Goal: Communication & Community: Participate in discussion

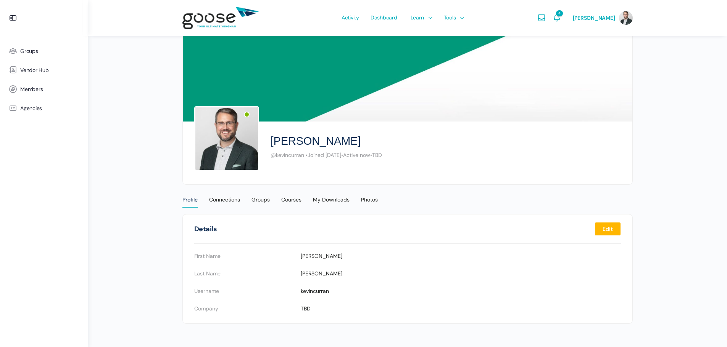
scroll to position [13, 0]
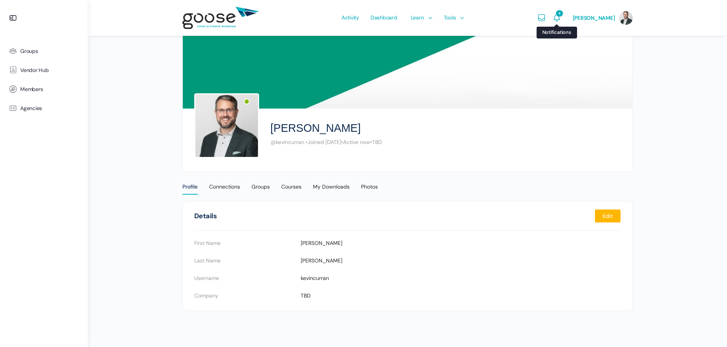
click at [561, 20] on icon "Notifications" at bounding box center [556, 17] width 9 height 9
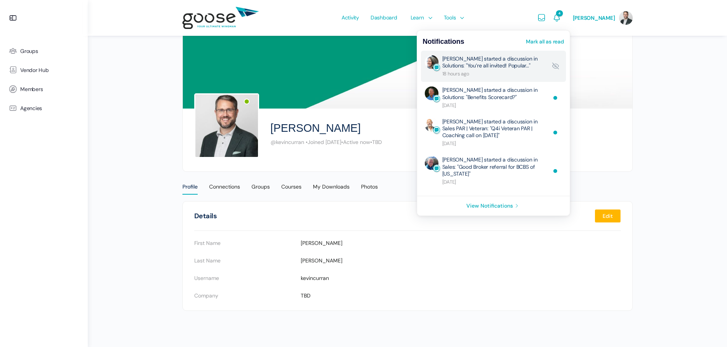
click at [489, 69] on link "Wendy Keneipp started a discussion in Solutions: "You’re all invited! Popular…"" at bounding box center [494, 66] width 105 height 22
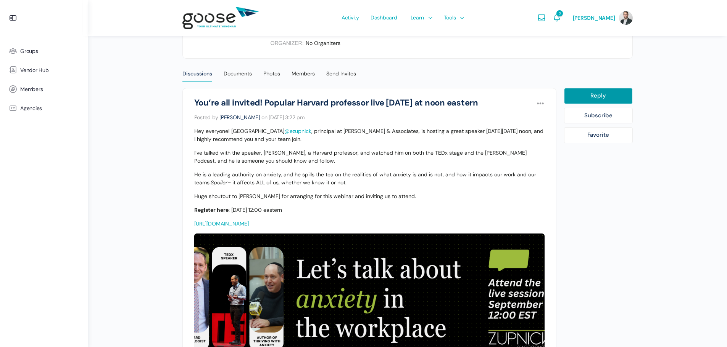
scroll to position [153, 0]
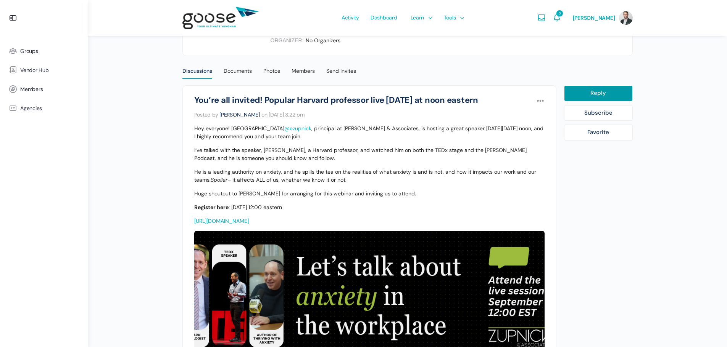
click at [249, 222] on link "https://us02web.zoom.us/meeting/register/meHIbJ8PQ7yx8-D7mL7epQ#/registration" at bounding box center [221, 221] width 55 height 7
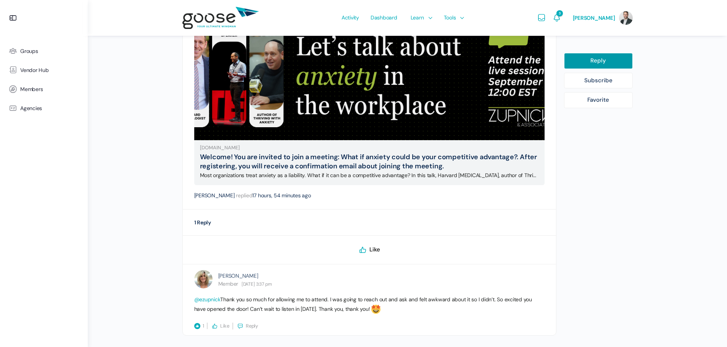
scroll to position [405, 0]
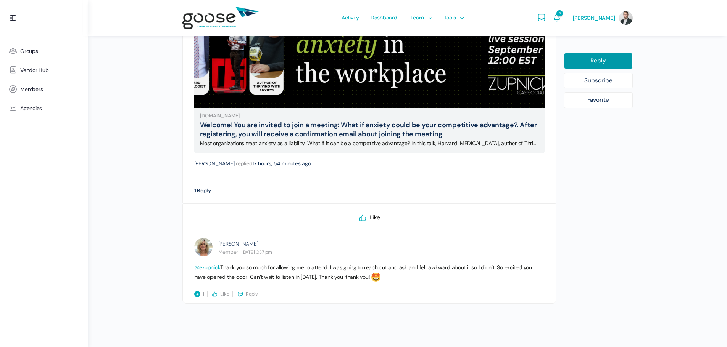
click at [369, 217] on span "Like" at bounding box center [374, 218] width 11 height 8
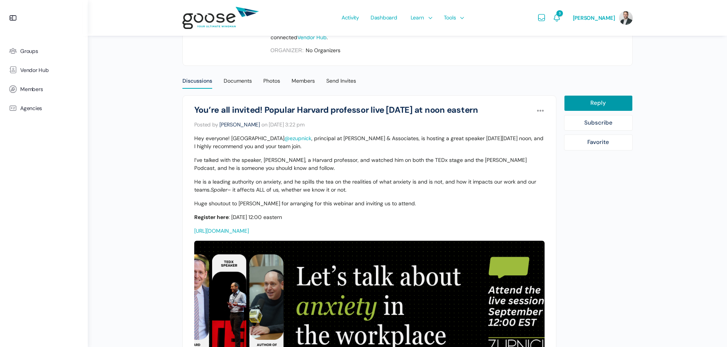
scroll to position [100, 0]
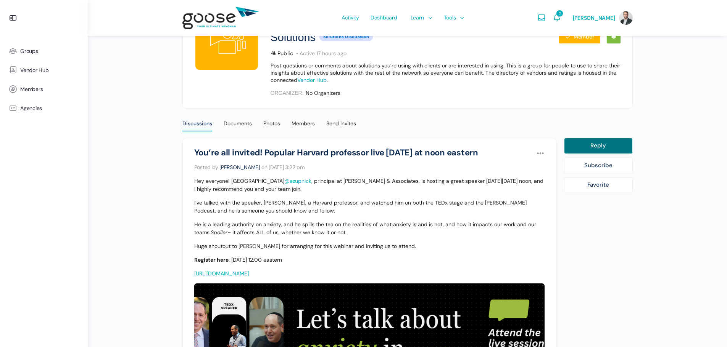
click at [601, 148] on link "Reply" at bounding box center [598, 146] width 69 height 16
select select
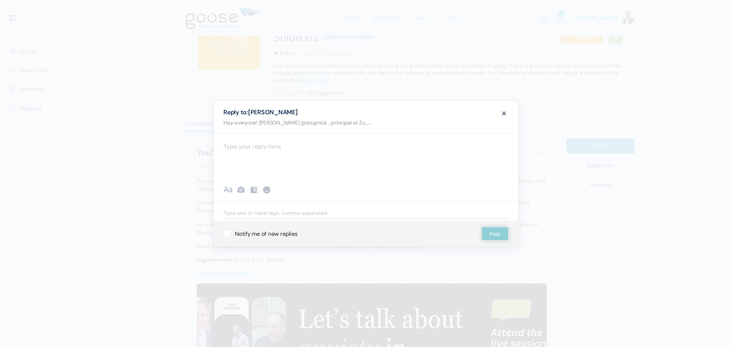
click at [319, 160] on div at bounding box center [366, 156] width 304 height 46
click at [283, 146] on p "Thanks Eliezer!" at bounding box center [365, 146] width 285 height 10
click at [267, 189] on div at bounding box center [266, 189] width 9 height 9
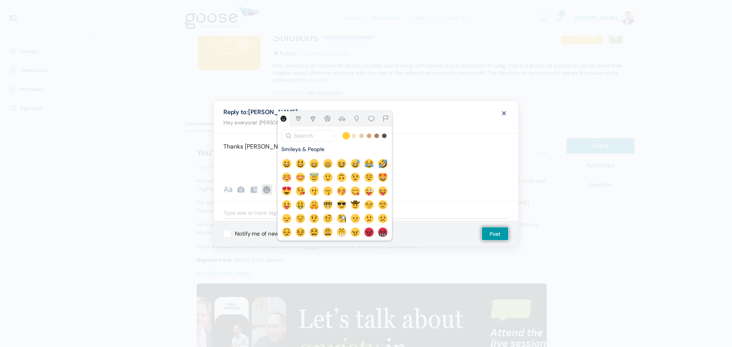
click at [452, 164] on div "Thanks Eliezer!" at bounding box center [366, 156] width 304 height 46
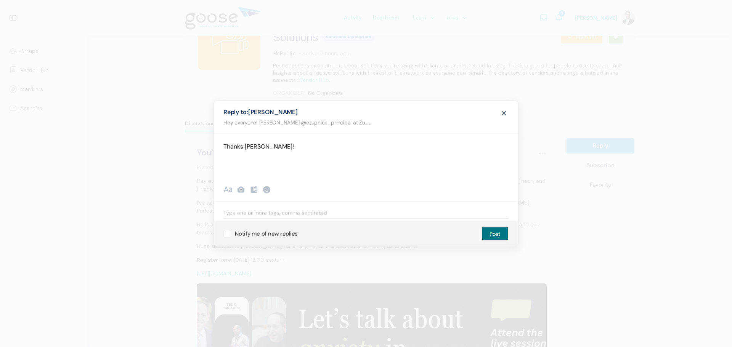
click at [495, 235] on button "Post" at bounding box center [495, 234] width 27 height 14
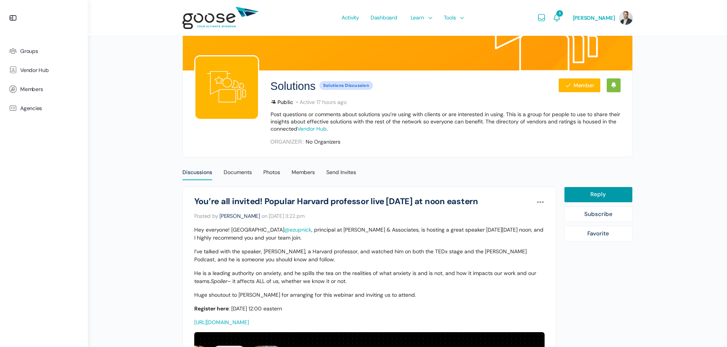
scroll to position [0, 0]
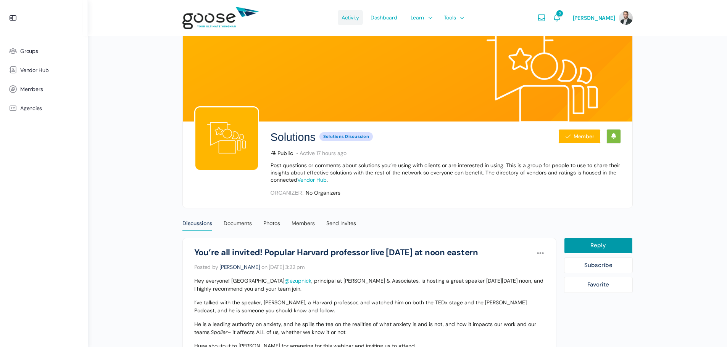
click at [357, 15] on span "Activity" at bounding box center [350, 18] width 18 height 36
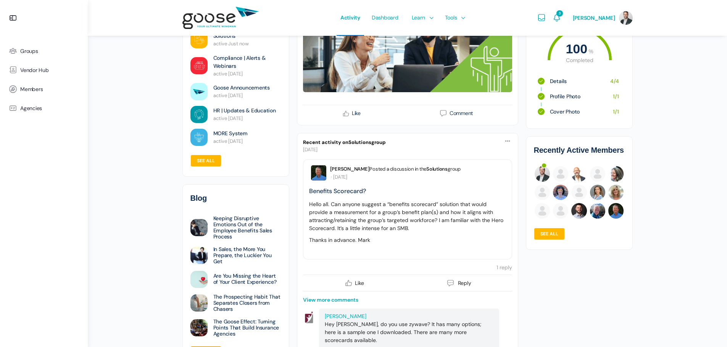
scroll to position [686, 0]
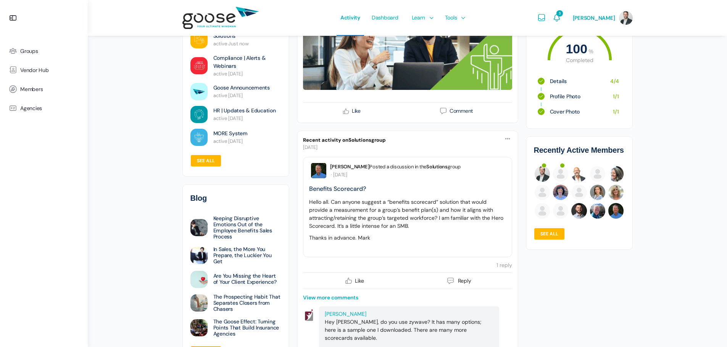
click at [427, 230] on p "Hello all. Can anyone suggest a “benefits scorecard” solution that would provid…" at bounding box center [407, 214] width 197 height 32
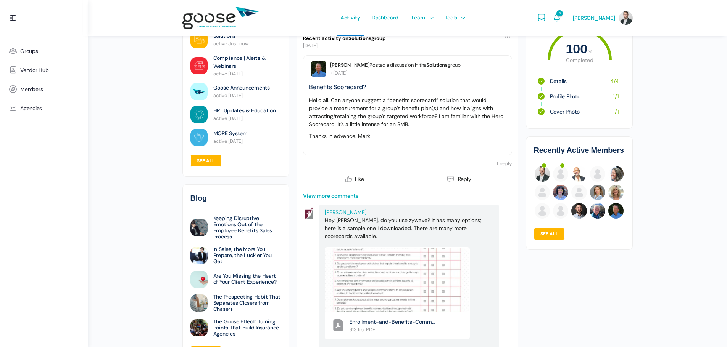
scroll to position [801, 0]
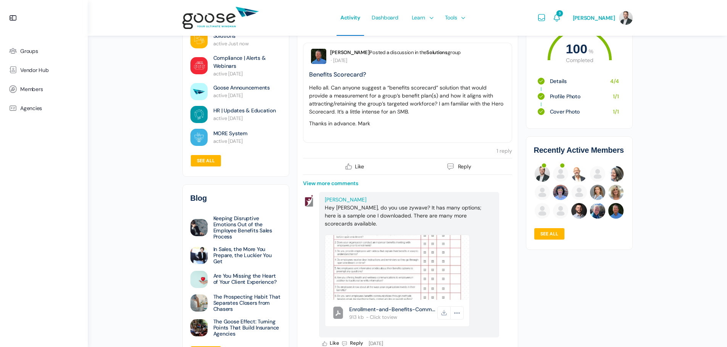
click at [407, 259] on img at bounding box center [397, 268] width 144 height 186
click at [394, 313] on span "Enrollment-and-Benefits-Communication-Scorecard.pdf" at bounding box center [392, 310] width 87 height 8
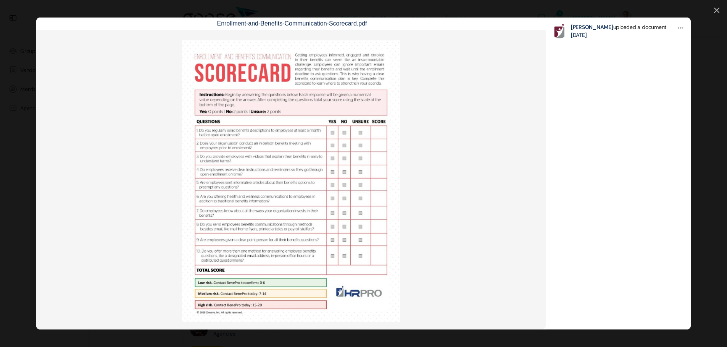
scroll to position [1030, 0]
click at [297, 163] on img at bounding box center [290, 181] width 233 height 297
click at [717, 11] on icon at bounding box center [716, 10] width 5 height 5
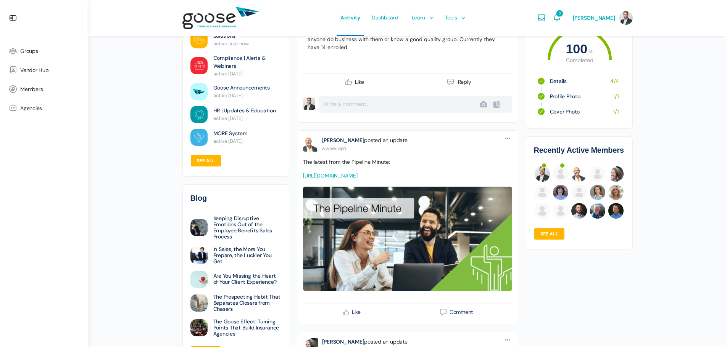
scroll to position [1411, 0]
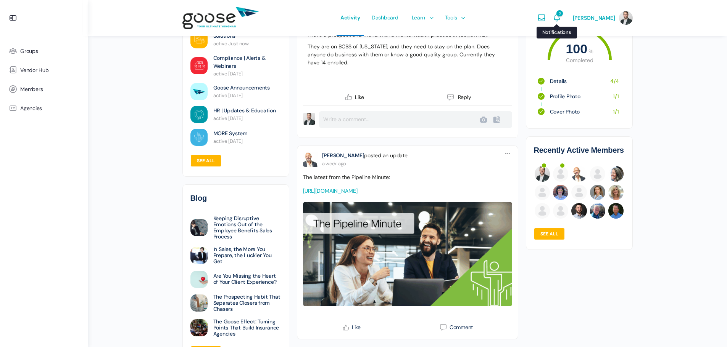
click at [561, 17] on icon "Notifications" at bounding box center [556, 17] width 9 height 9
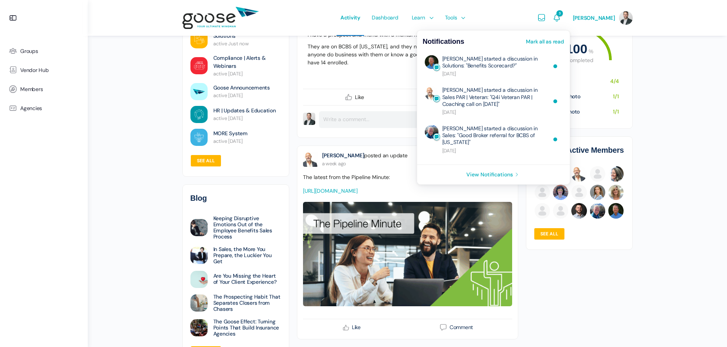
click at [501, 180] on link "View Notifications" at bounding box center [493, 174] width 153 height 19
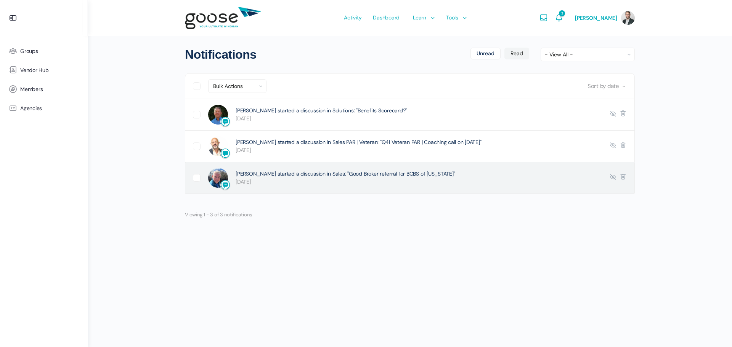
click at [317, 177] on link "Bret Brummitt started a discussion in Sales: "Good Broker referral for BCBS of …" at bounding box center [345, 173] width 219 height 7
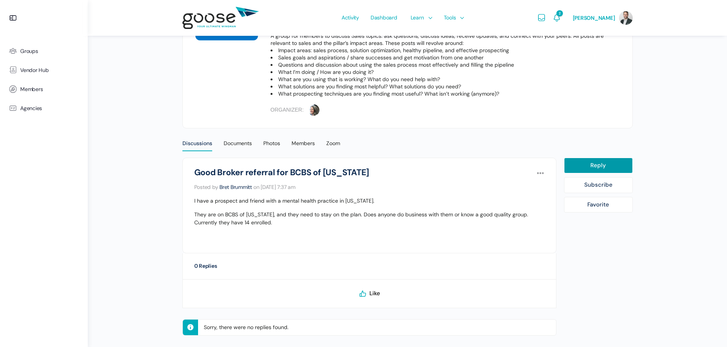
scroll to position [143, 0]
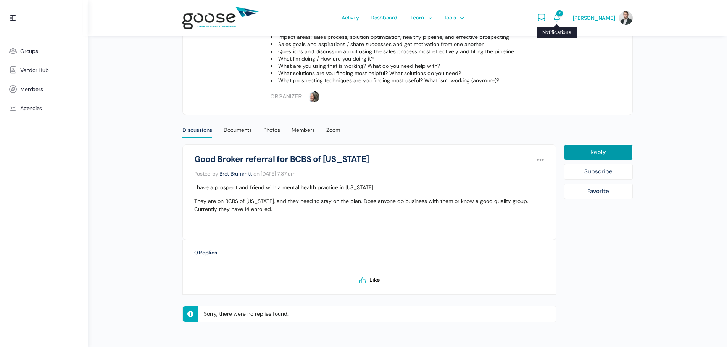
click at [561, 17] on icon "Notifications" at bounding box center [556, 17] width 9 height 9
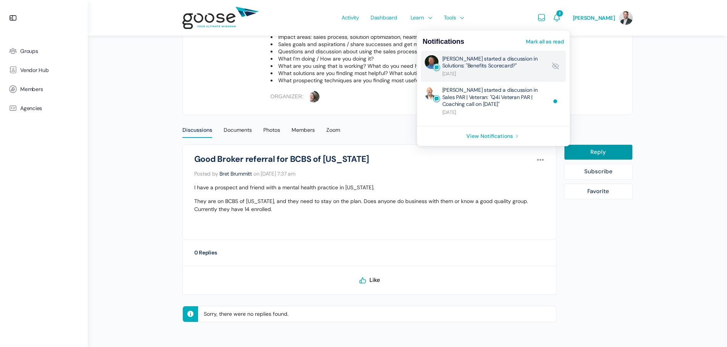
click at [528, 68] on link "[PERSON_NAME] started a discussion in Solutions: "Benefits Scorecard?"" at bounding box center [494, 66] width 105 height 22
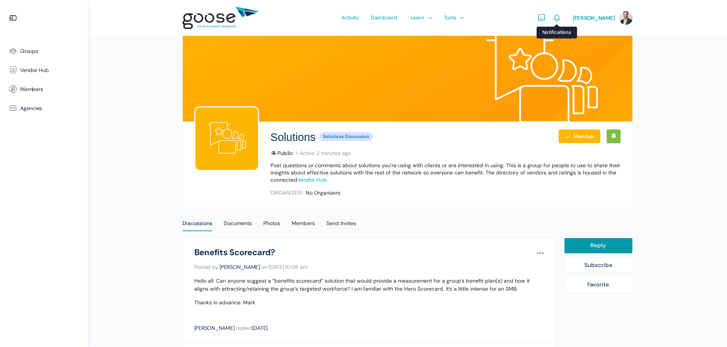
click at [561, 18] on icon "Notifications" at bounding box center [556, 17] width 9 height 9
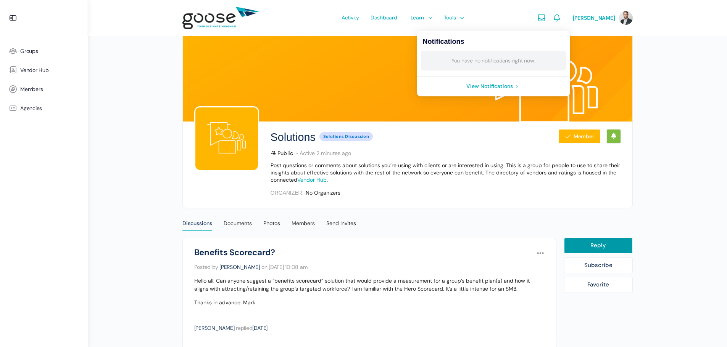
click at [98, 112] on div "Solutions Public Solutions Discussion Member Public Solutions Discussion Active…" at bounding box center [407, 307] width 639 height 614
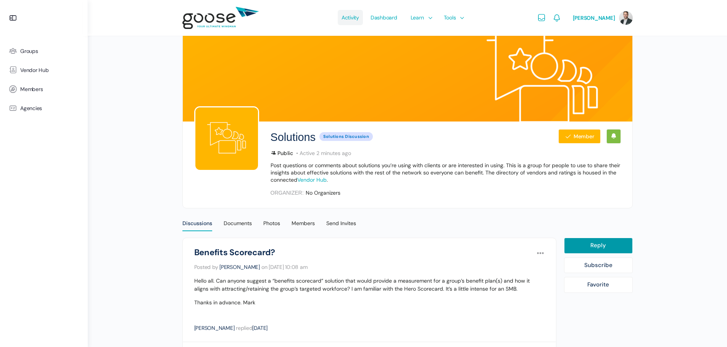
click at [359, 22] on span "Activity" at bounding box center [350, 18] width 18 height 36
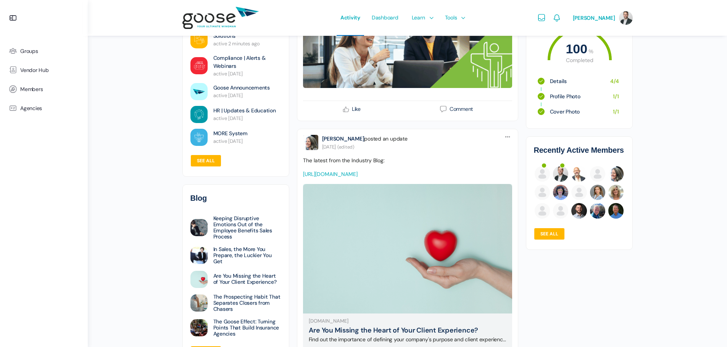
scroll to position [2406, 0]
